Goal: Information Seeking & Learning: Learn about a topic

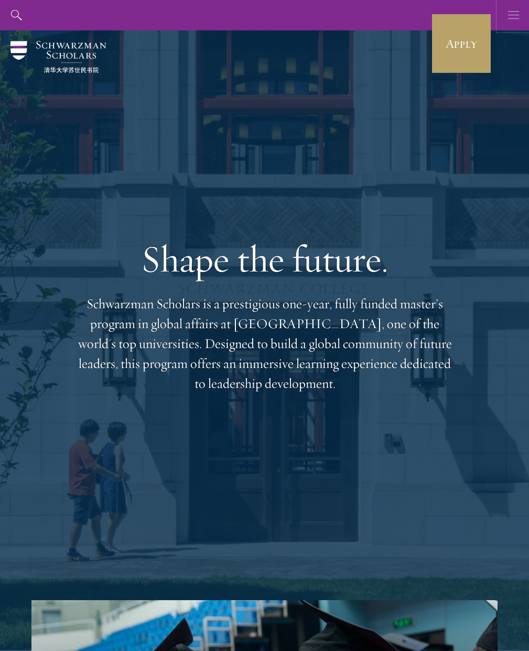
click at [510, 15] on use "button" at bounding box center [513, 15] width 11 height 8
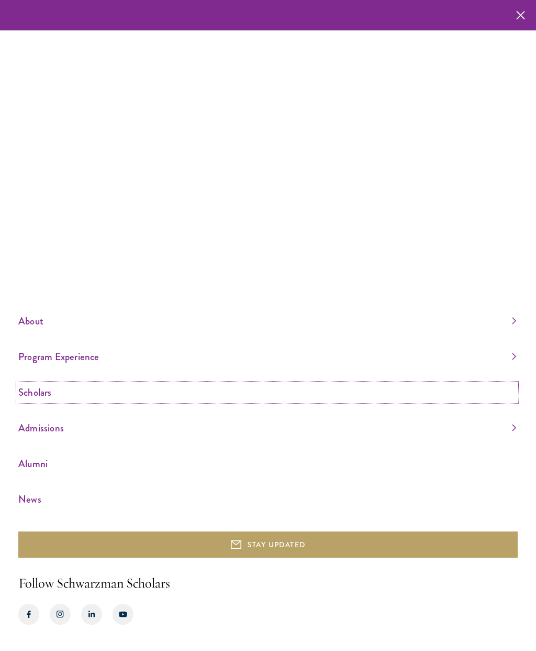
click at [33, 394] on link "Scholars" at bounding box center [267, 391] width 498 height 17
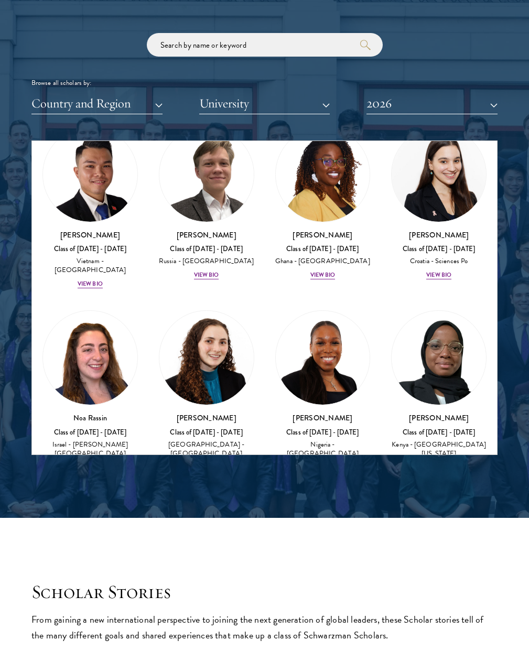
scroll to position [5069, 0]
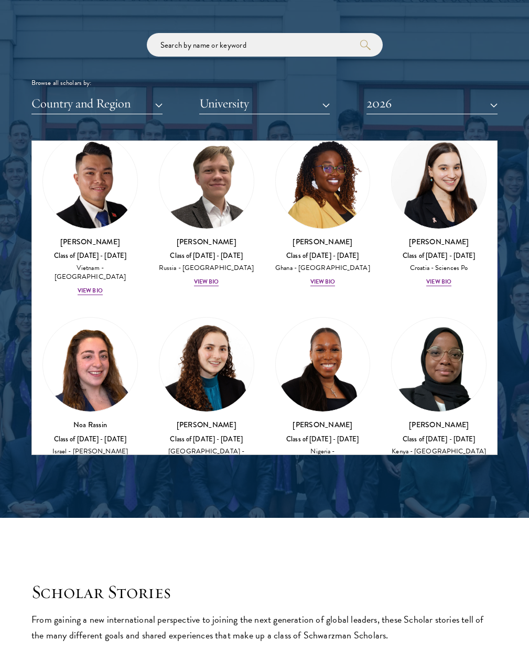
click at [430, 644] on div "View Bio" at bounding box center [438, 648] width 25 height 8
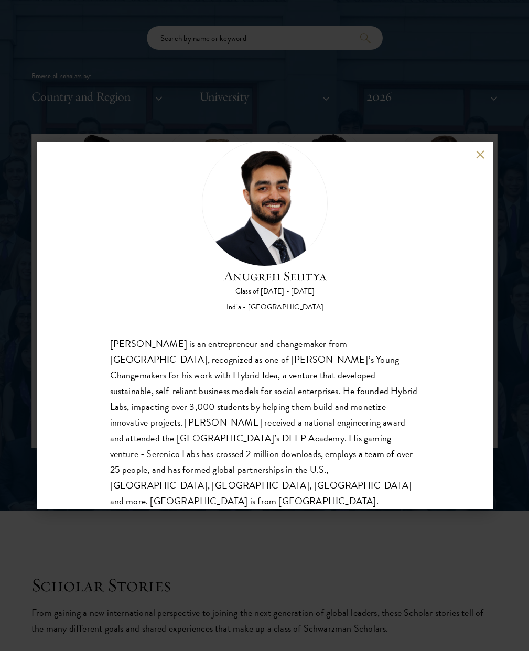
scroll to position [1345, 0]
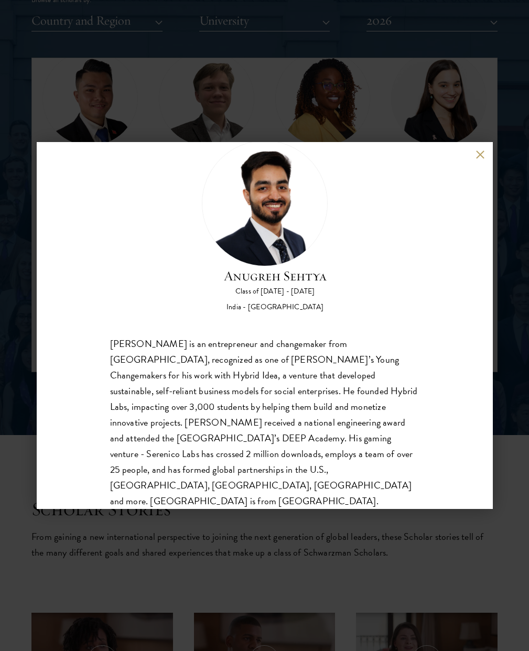
click at [130, 74] on div "Anugreh Sehtya Class of 2025 - 2026 India - SRM University Anugreh Sehtya is an…" at bounding box center [264, 325] width 529 height 651
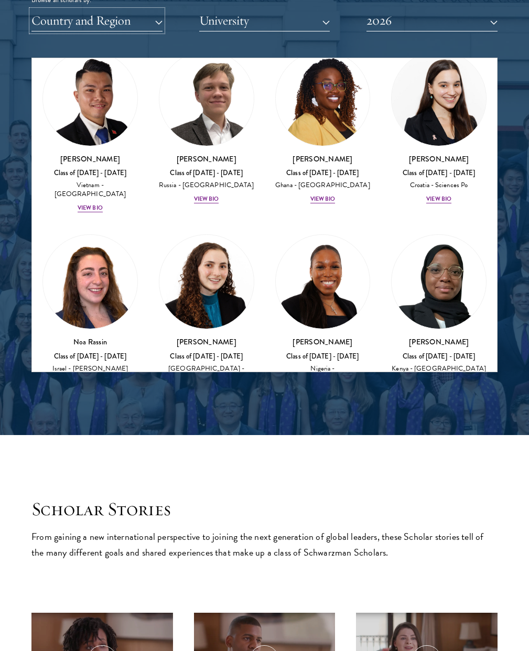
click at [157, 20] on button "Country and Region" at bounding box center [96, 20] width 131 height 21
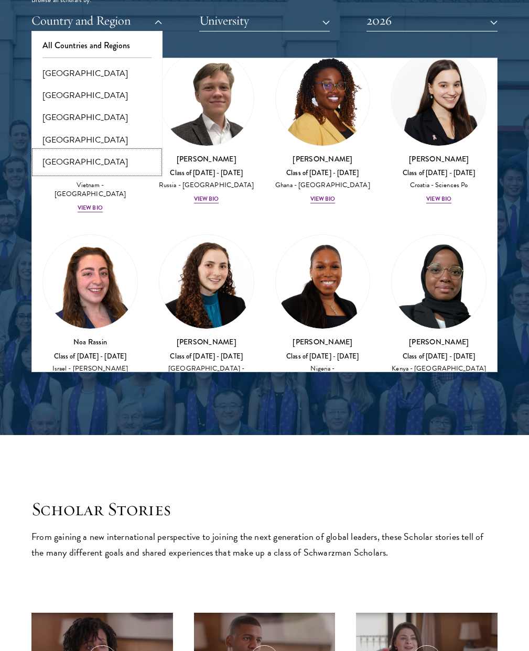
click at [68, 157] on button "[GEOGRAPHIC_DATA]" at bounding box center [97, 162] width 125 height 22
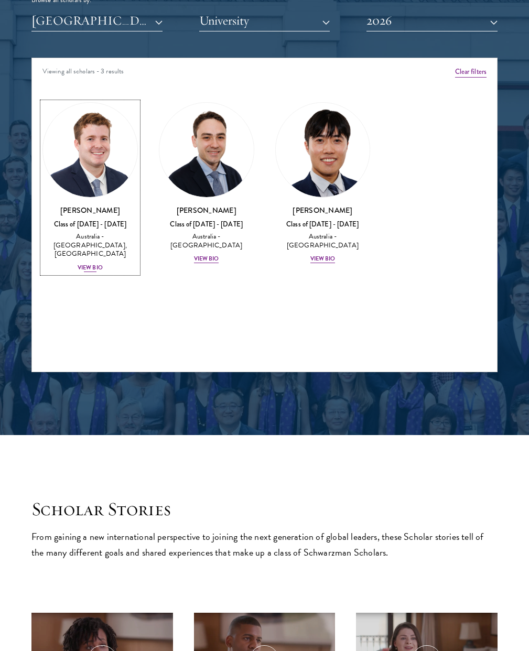
click at [104, 152] on img at bounding box center [90, 150] width 94 height 94
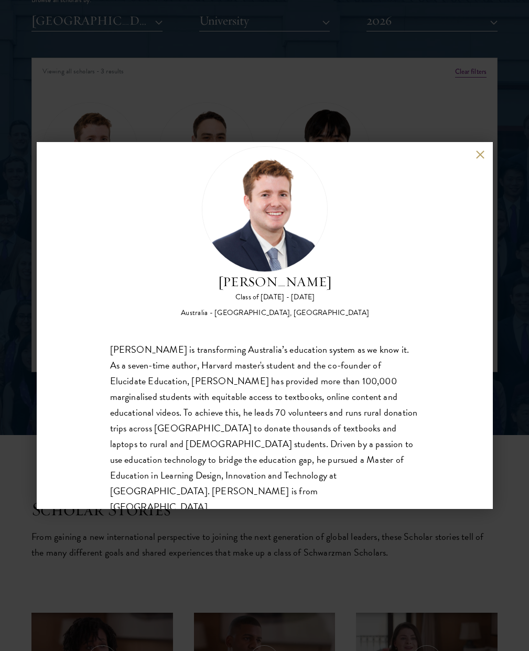
scroll to position [33, 0]
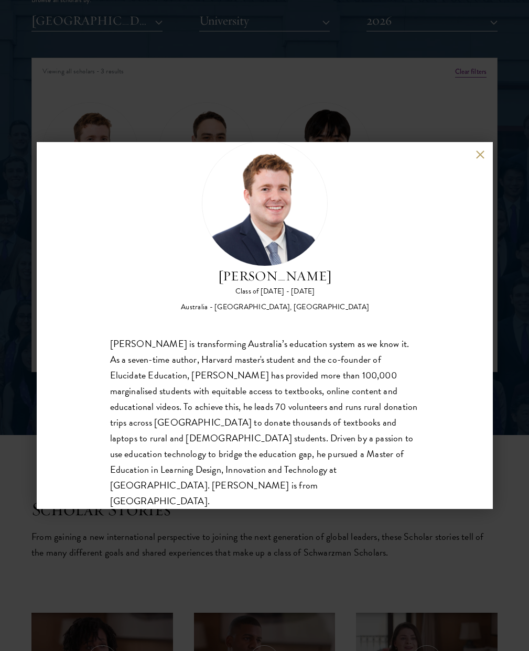
click at [295, 116] on div "Jack Anderson Class of 2025 - 2026 Australia - University of Western Australia,…" at bounding box center [264, 325] width 529 height 651
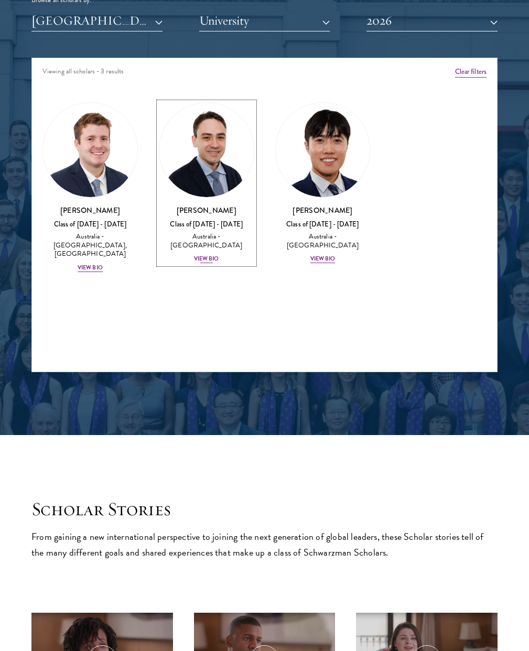
click at [202, 160] on img at bounding box center [206, 150] width 94 height 94
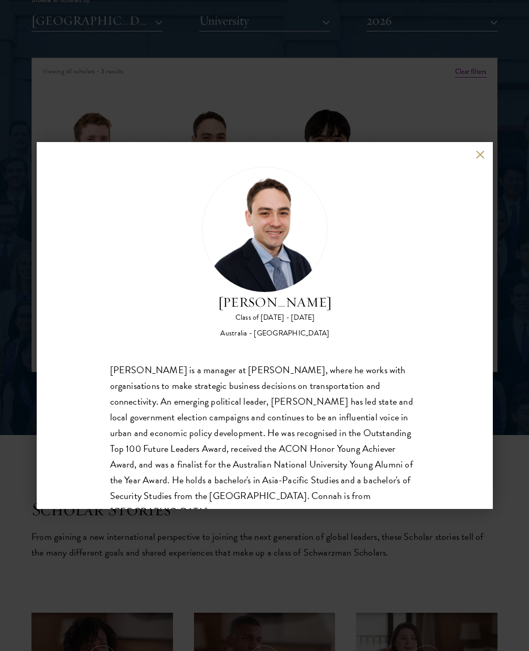
scroll to position [33, 0]
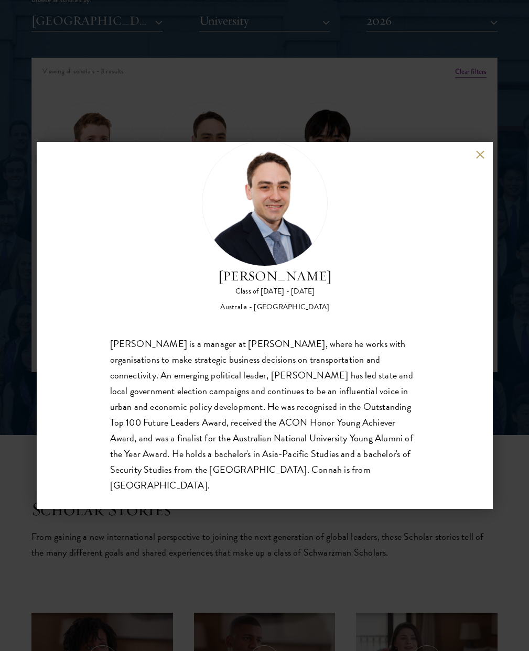
click at [253, 128] on div "David Connah Class of 2025 - 2026 Australia - Australian National University Da…" at bounding box center [264, 325] width 529 height 651
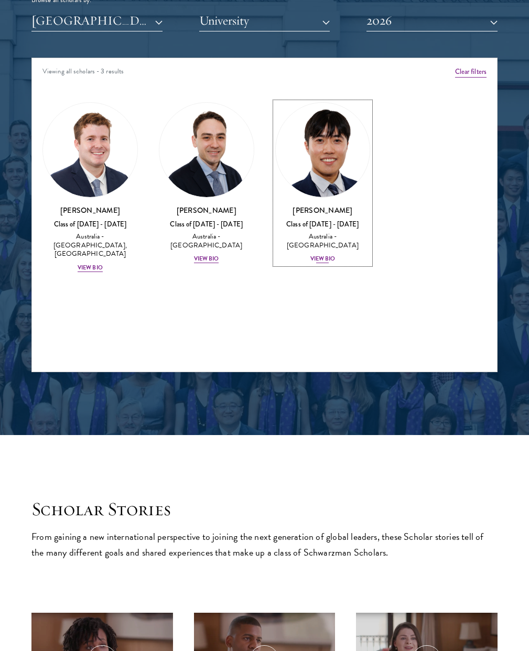
click at [324, 144] on img at bounding box center [323, 150] width 94 height 94
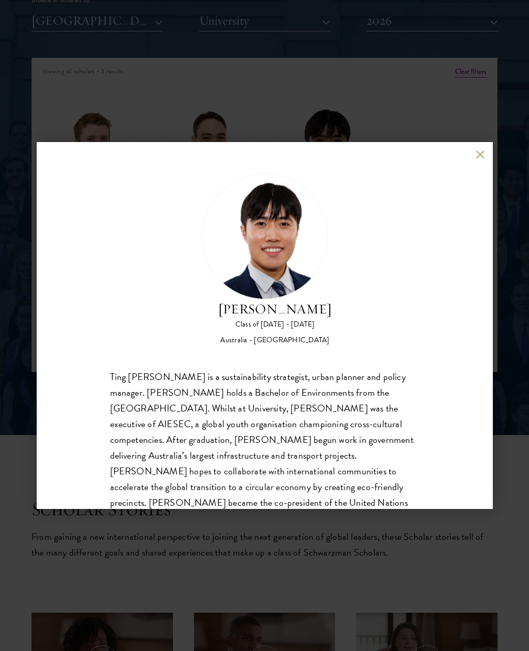
click at [284, 109] on div "Tony Luo Class of 2025 - 2026 Australia - University of Melbourne Ting Kat Tony…" at bounding box center [264, 325] width 529 height 651
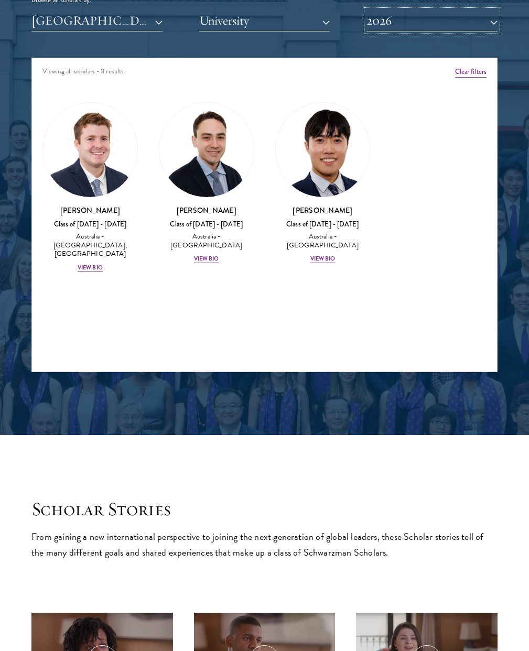
click at [450, 23] on button "2026" at bounding box center [431, 20] width 131 height 21
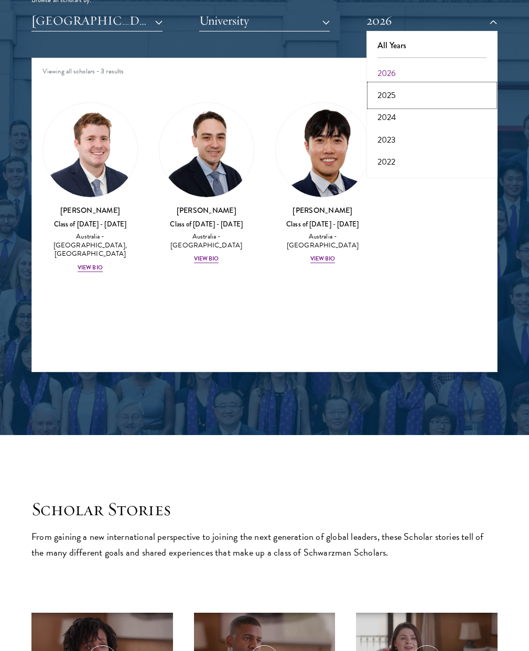
click at [394, 90] on button "2025" at bounding box center [431, 95] width 125 height 22
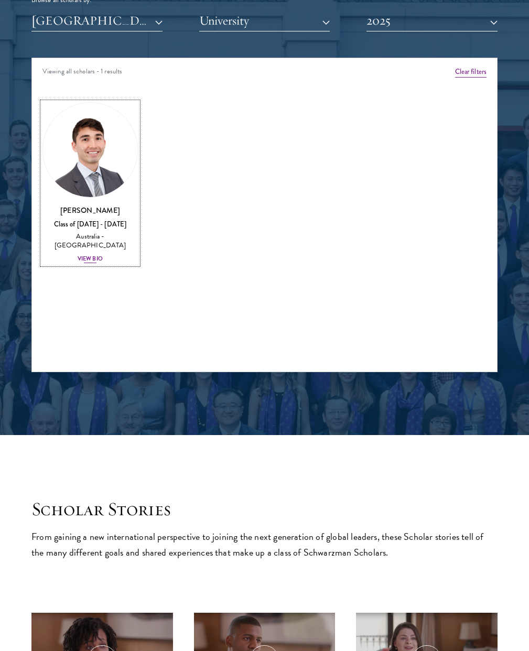
click at [98, 167] on img at bounding box center [90, 150] width 94 height 94
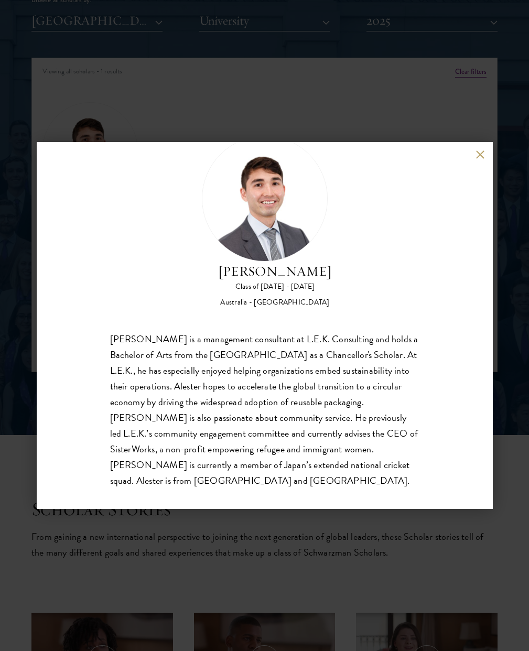
scroll to position [45, 0]
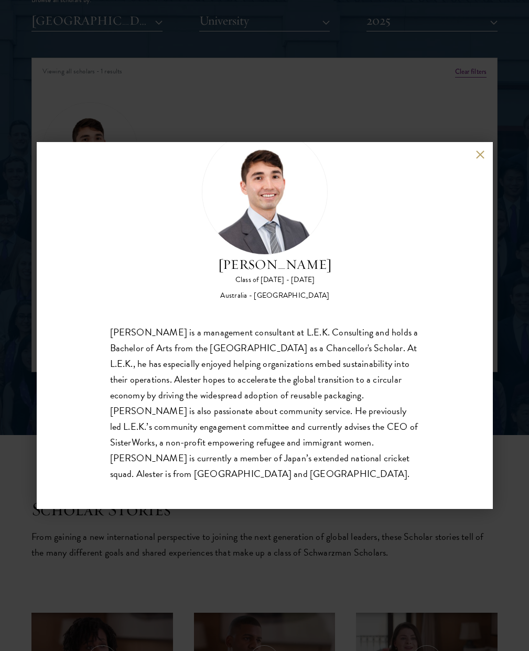
click at [335, 92] on div "Alester Fleming Class of 2024 - 2025 Australia - University of Melbourne Aleste…" at bounding box center [264, 325] width 529 height 651
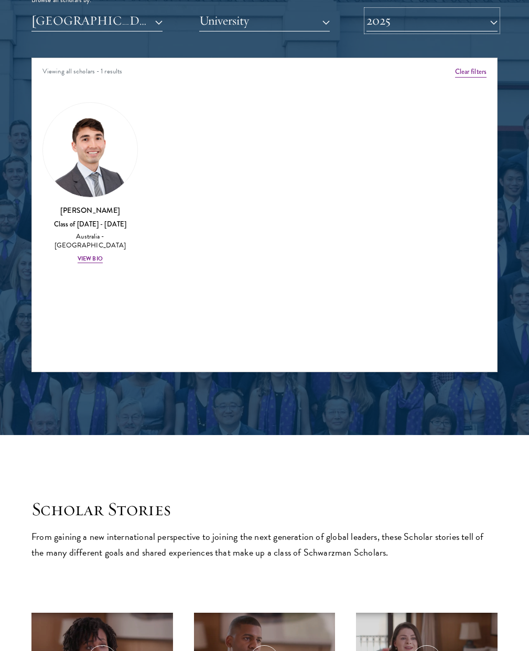
click at [435, 22] on button "2025" at bounding box center [431, 20] width 131 height 21
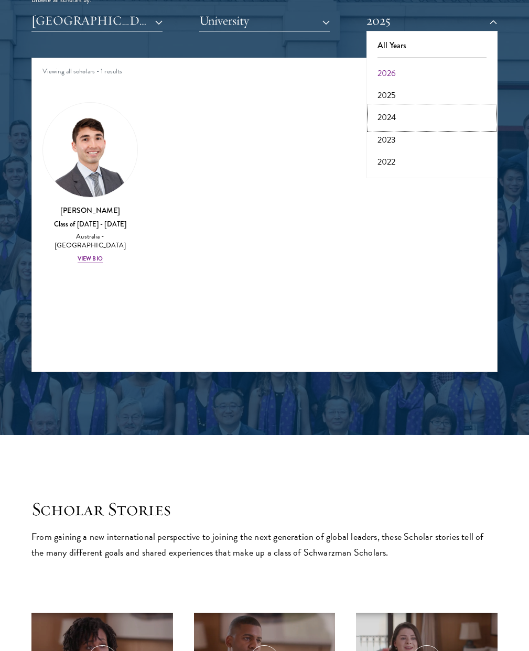
click at [406, 116] on button "2024" at bounding box center [431, 117] width 125 height 22
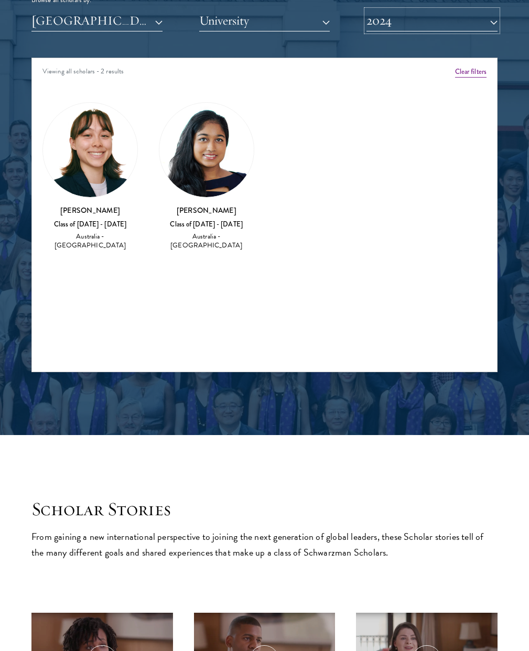
click at [410, 19] on button "2024" at bounding box center [431, 20] width 131 height 21
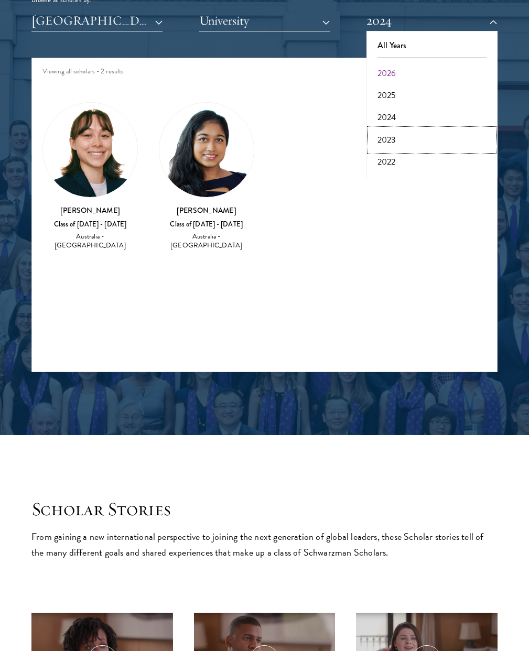
click at [392, 136] on button "2023" at bounding box center [431, 140] width 125 height 22
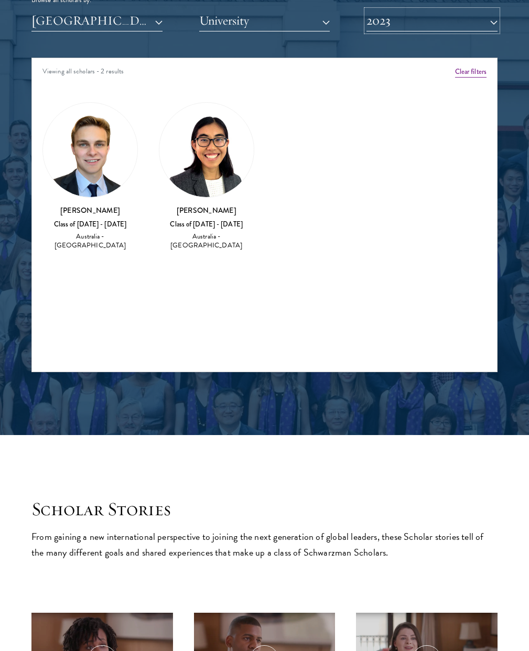
click at [410, 23] on button "2023" at bounding box center [431, 20] width 131 height 21
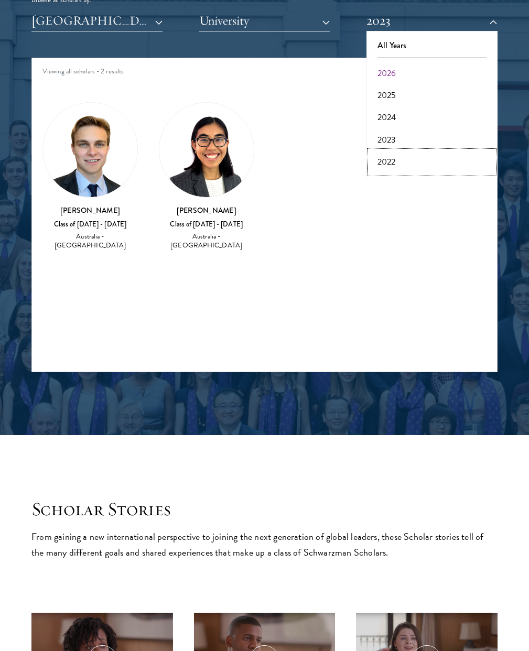
click at [396, 162] on button "2022" at bounding box center [431, 162] width 125 height 22
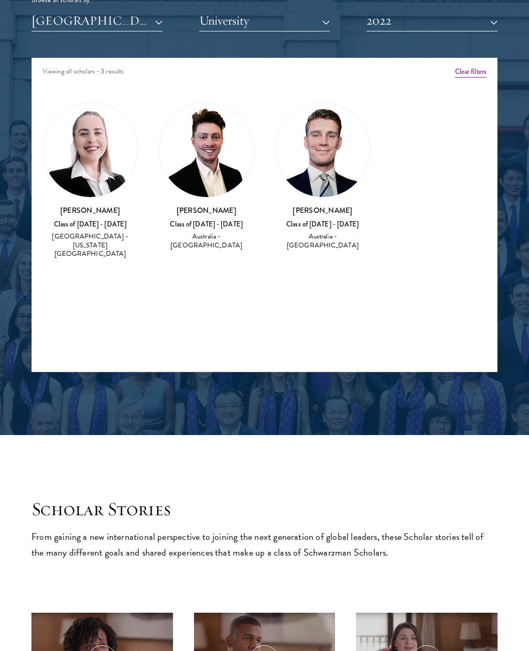
click at [317, 183] on img at bounding box center [323, 150] width 94 height 94
click at [321, 243] on div "Australia - University of Western Australia" at bounding box center [322, 241] width 95 height 18
click at [315, 208] on h3 "Michael McPhail" at bounding box center [322, 210] width 95 height 10
click at [322, 172] on img at bounding box center [323, 150] width 94 height 94
click at [328, 245] on div "Australia - University of Western Australia" at bounding box center [322, 241] width 95 height 18
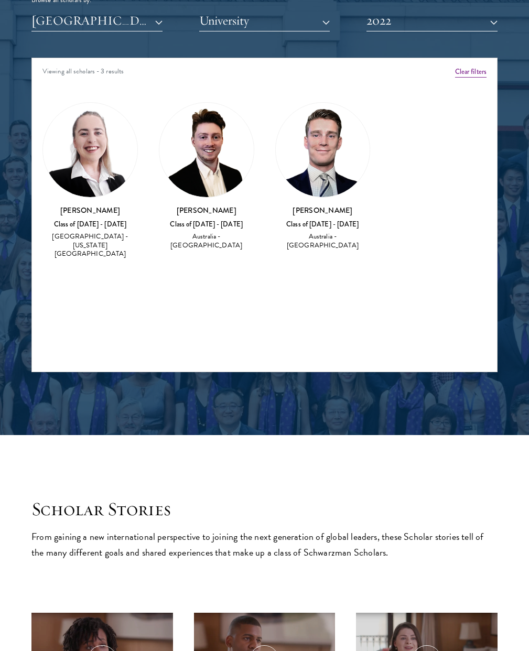
click at [183, 219] on div "Louis Devine Class of 2021 - 2022 Australia - University of Melbourne" at bounding box center [206, 228] width 95 height 46
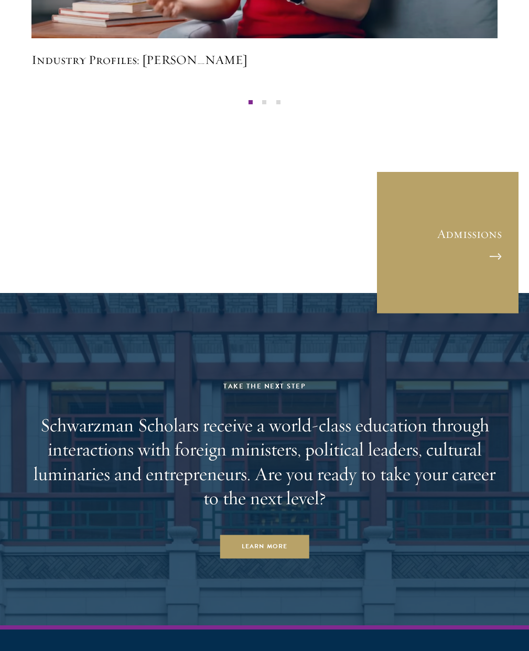
scroll to position [3485, 0]
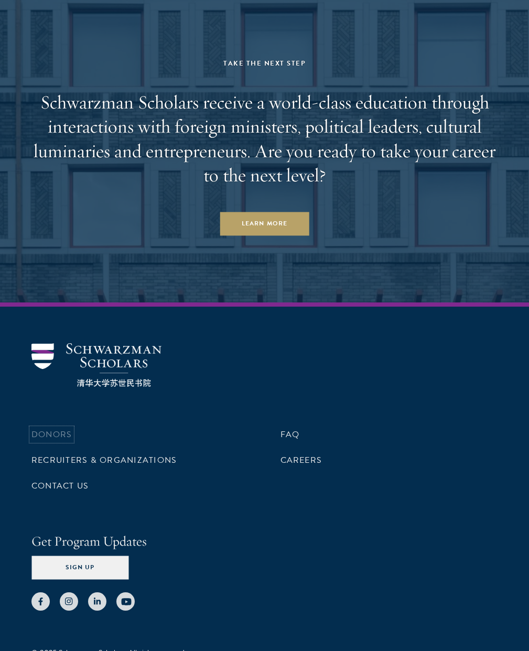
click at [66, 428] on link "Donors" at bounding box center [51, 434] width 40 height 13
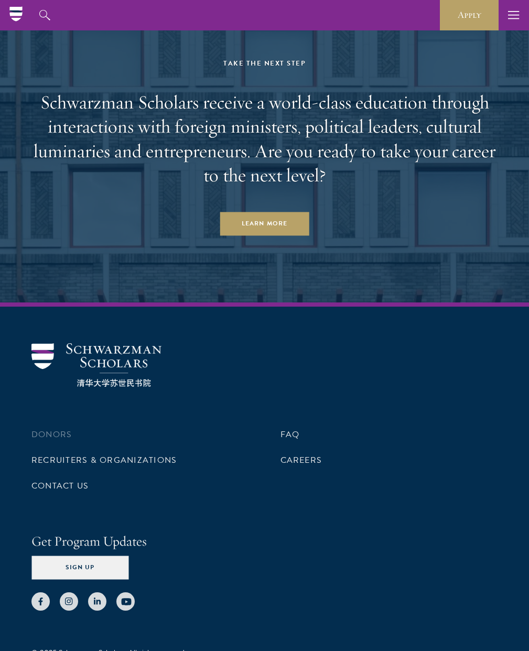
scroll to position [1345, 0]
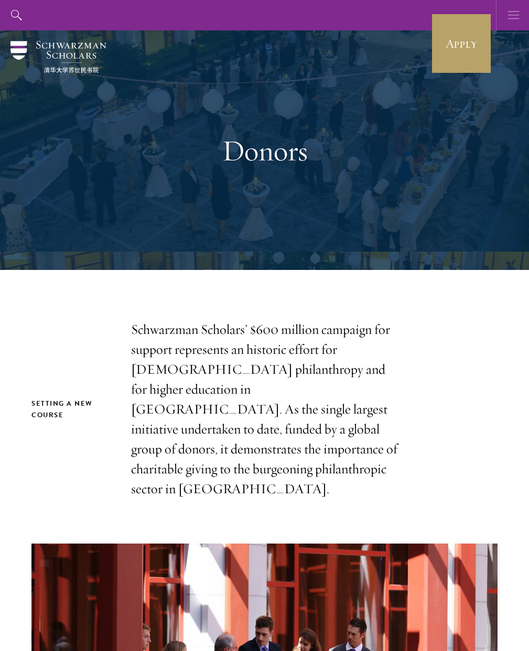
click at [504, 15] on button "button" at bounding box center [513, 15] width 30 height 30
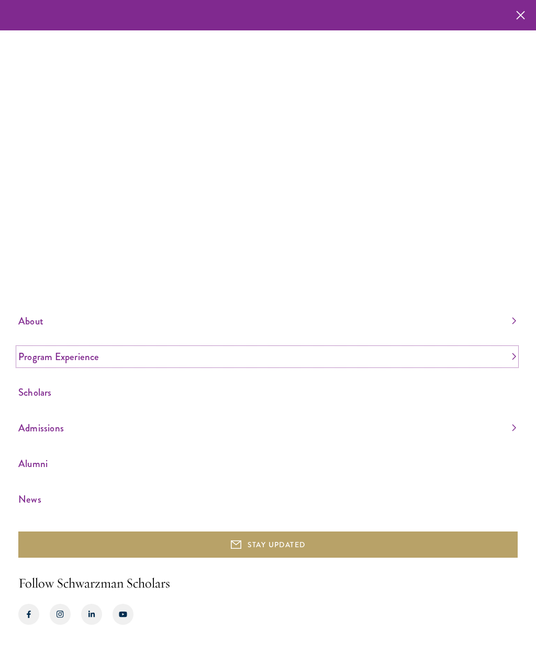
click at [46, 358] on link "Program Experience" at bounding box center [267, 356] width 498 height 17
click at [27, 281] on link "Overview" at bounding box center [32, 278] width 28 height 10
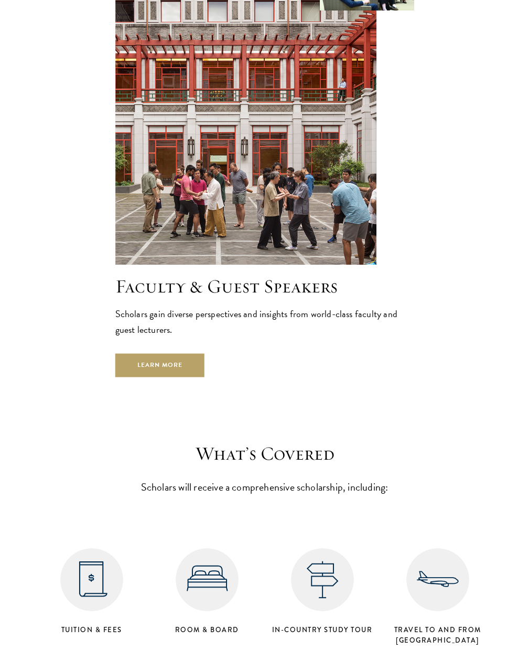
scroll to position [4745, 0]
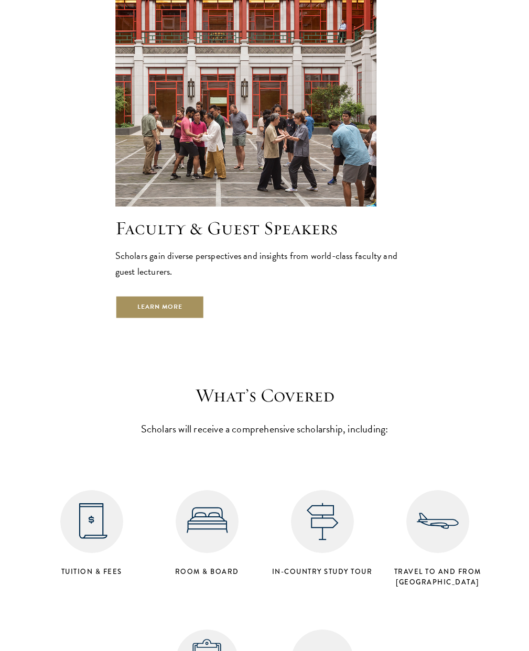
click at [145, 295] on link "Learn More" at bounding box center [160, 307] width 90 height 24
